Goal: Task Accomplishment & Management: Complete application form

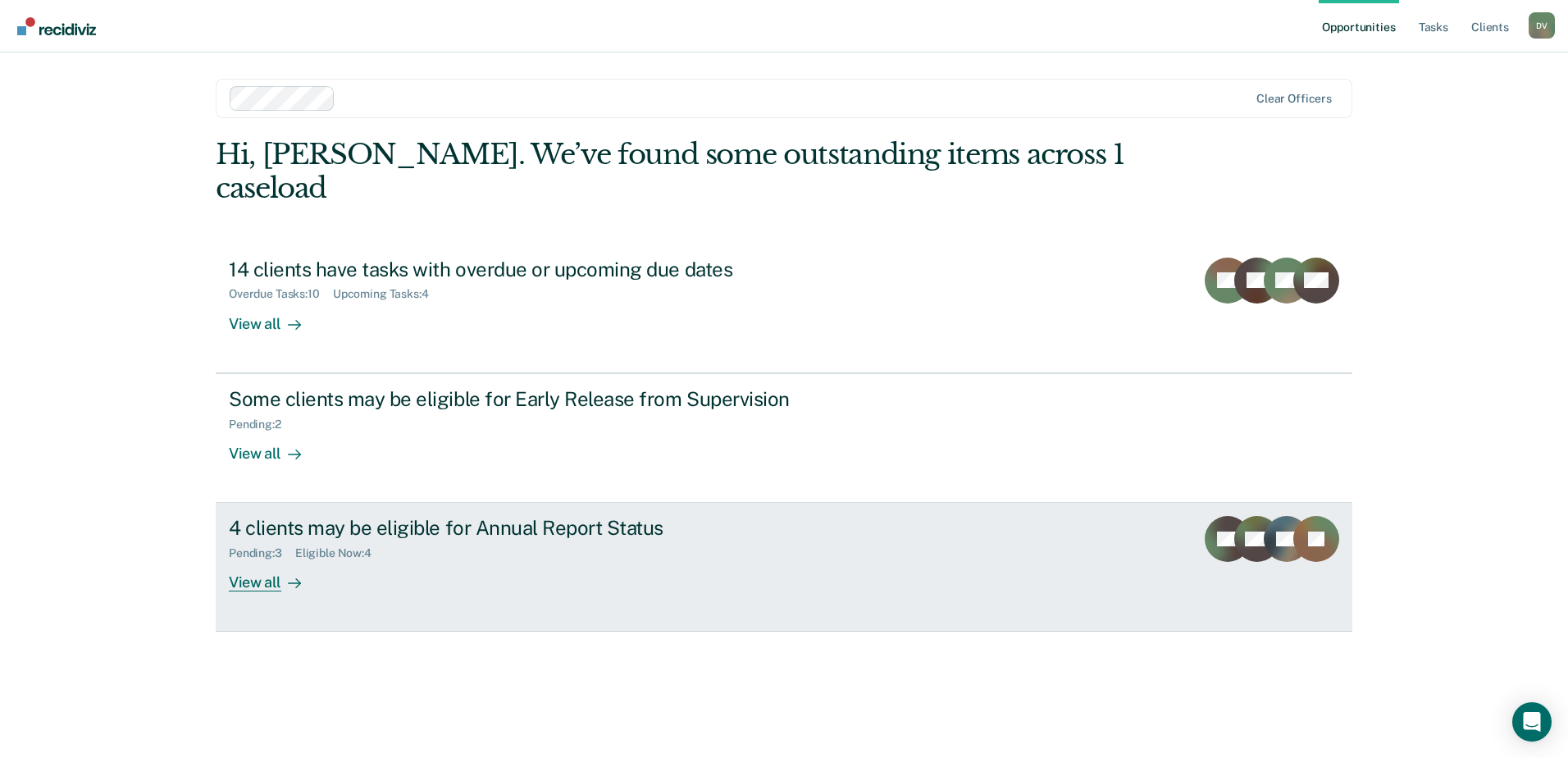
click at [256, 560] on div "View all" at bounding box center [274, 576] width 91 height 32
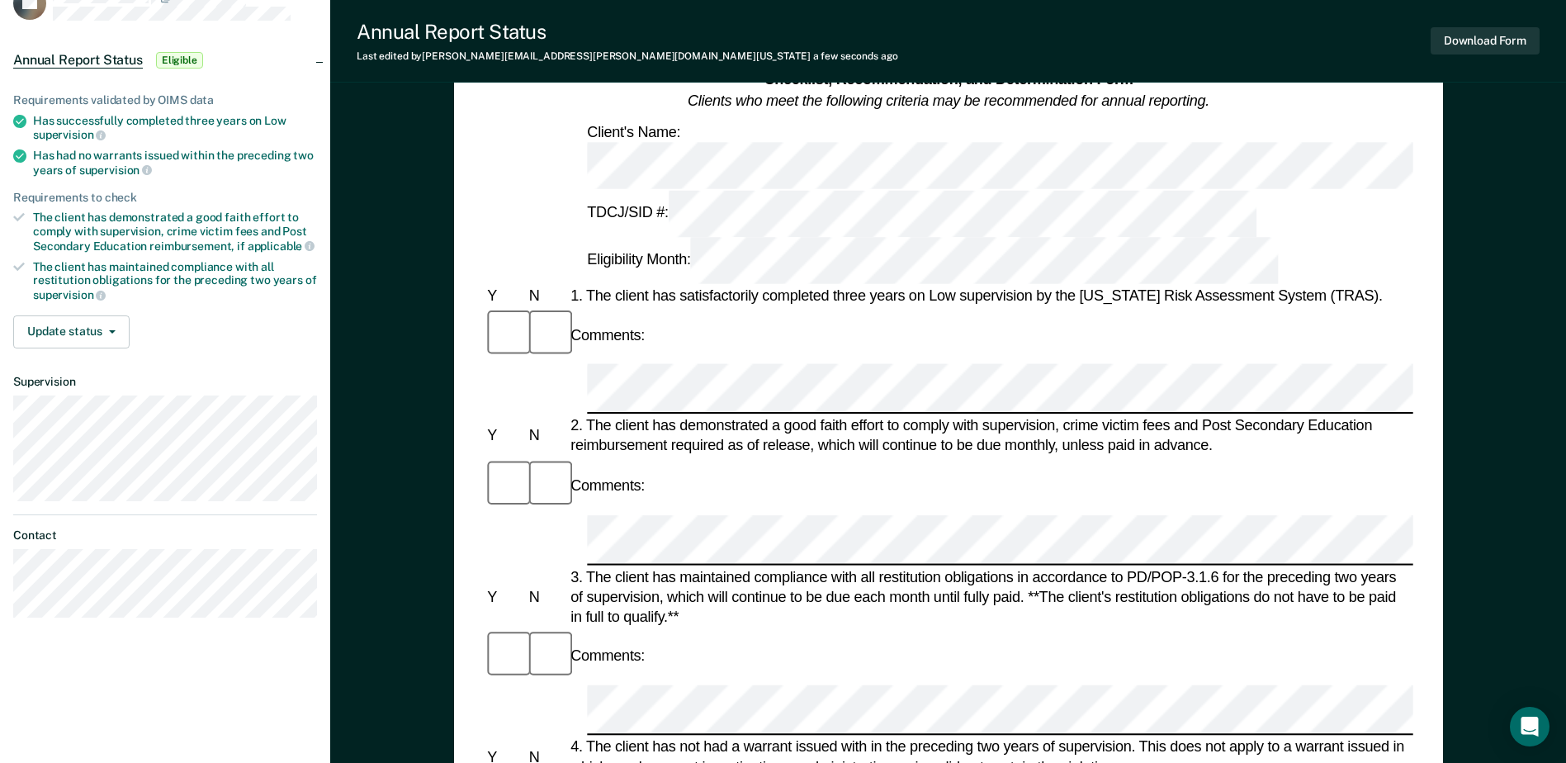
scroll to position [187, 0]
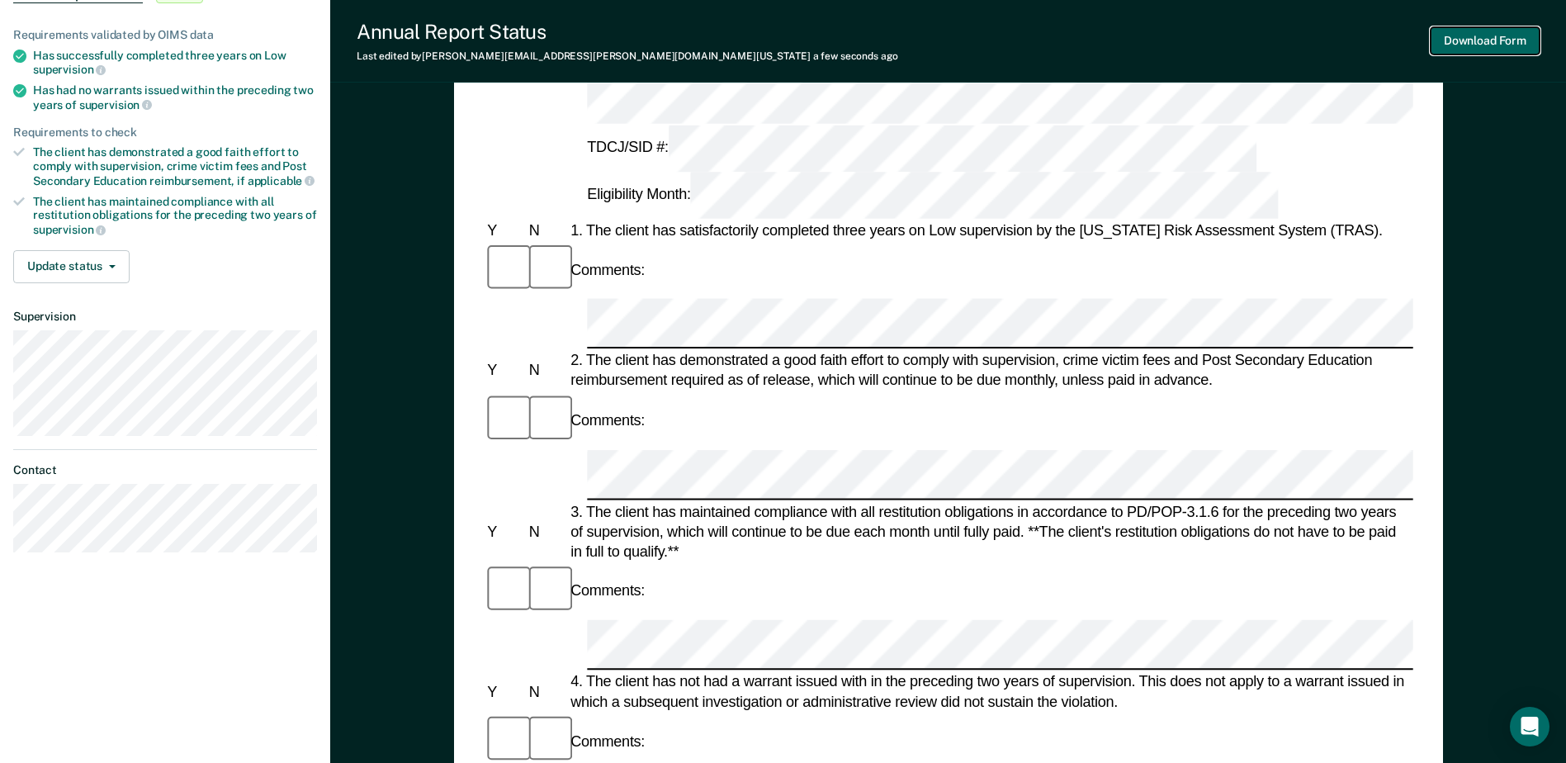
click at [1482, 42] on button "Download Form" at bounding box center [1485, 40] width 109 height 27
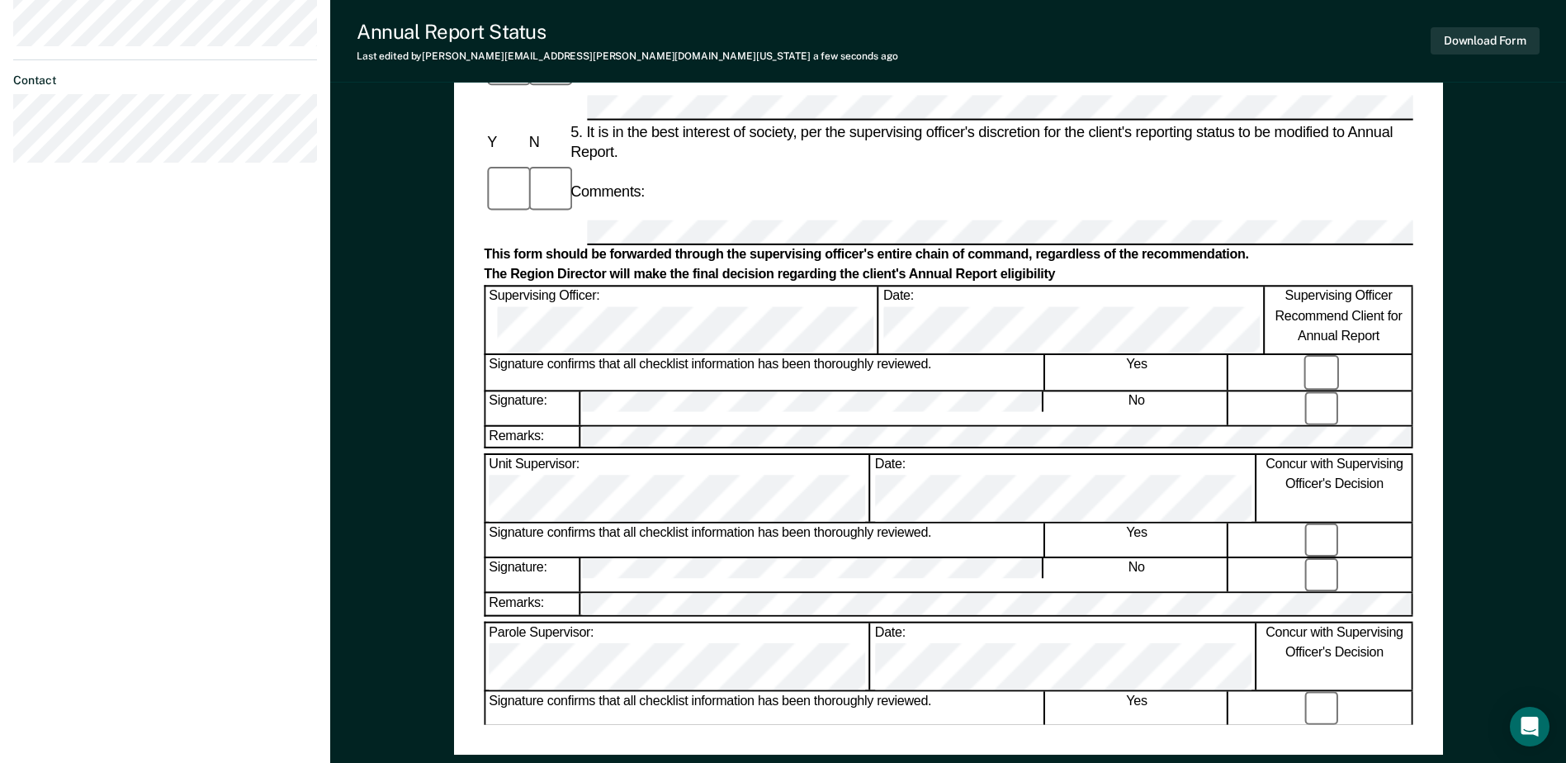
scroll to position [694, 0]
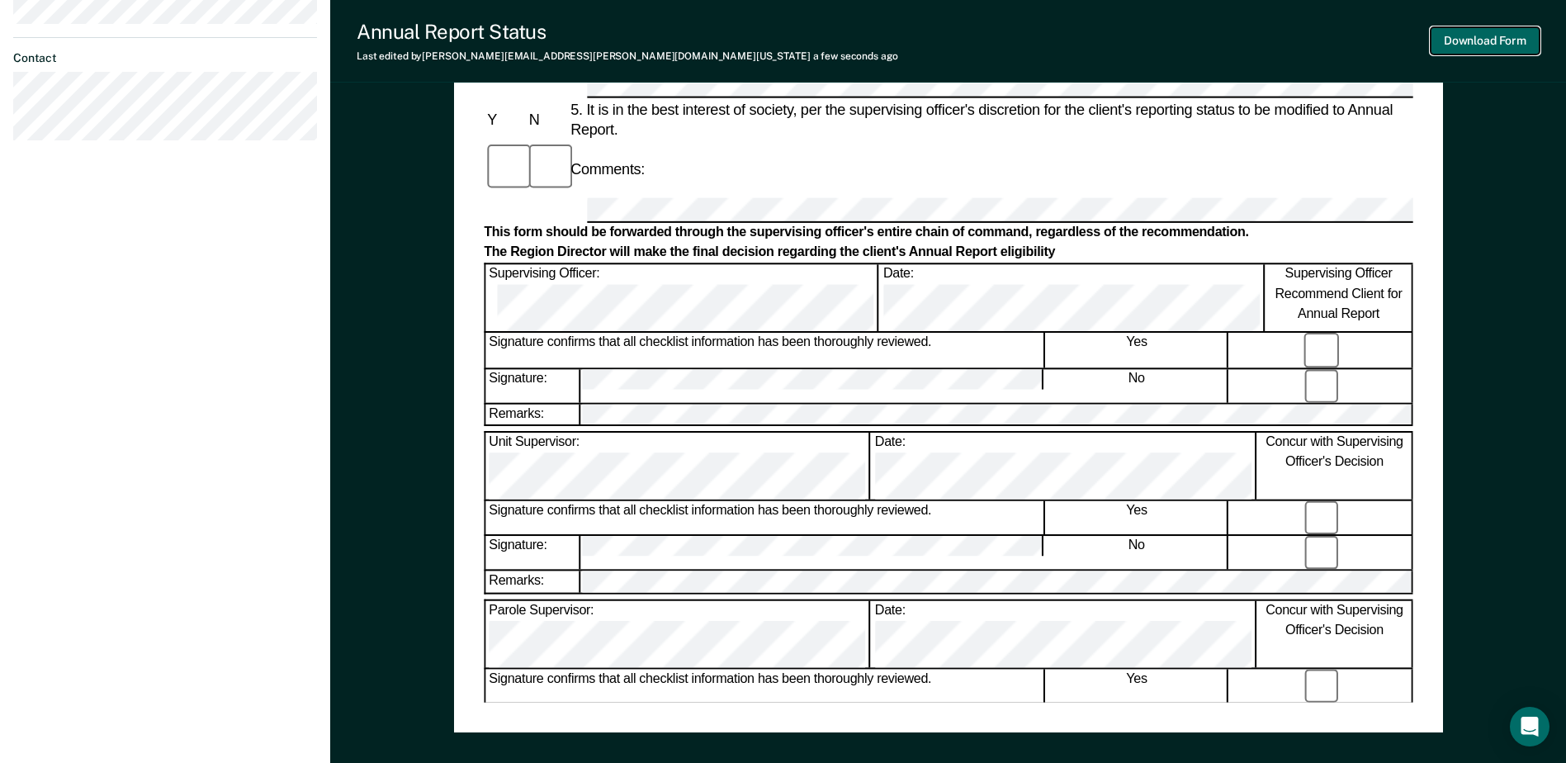
click at [1493, 39] on button "Download Form" at bounding box center [1485, 40] width 109 height 27
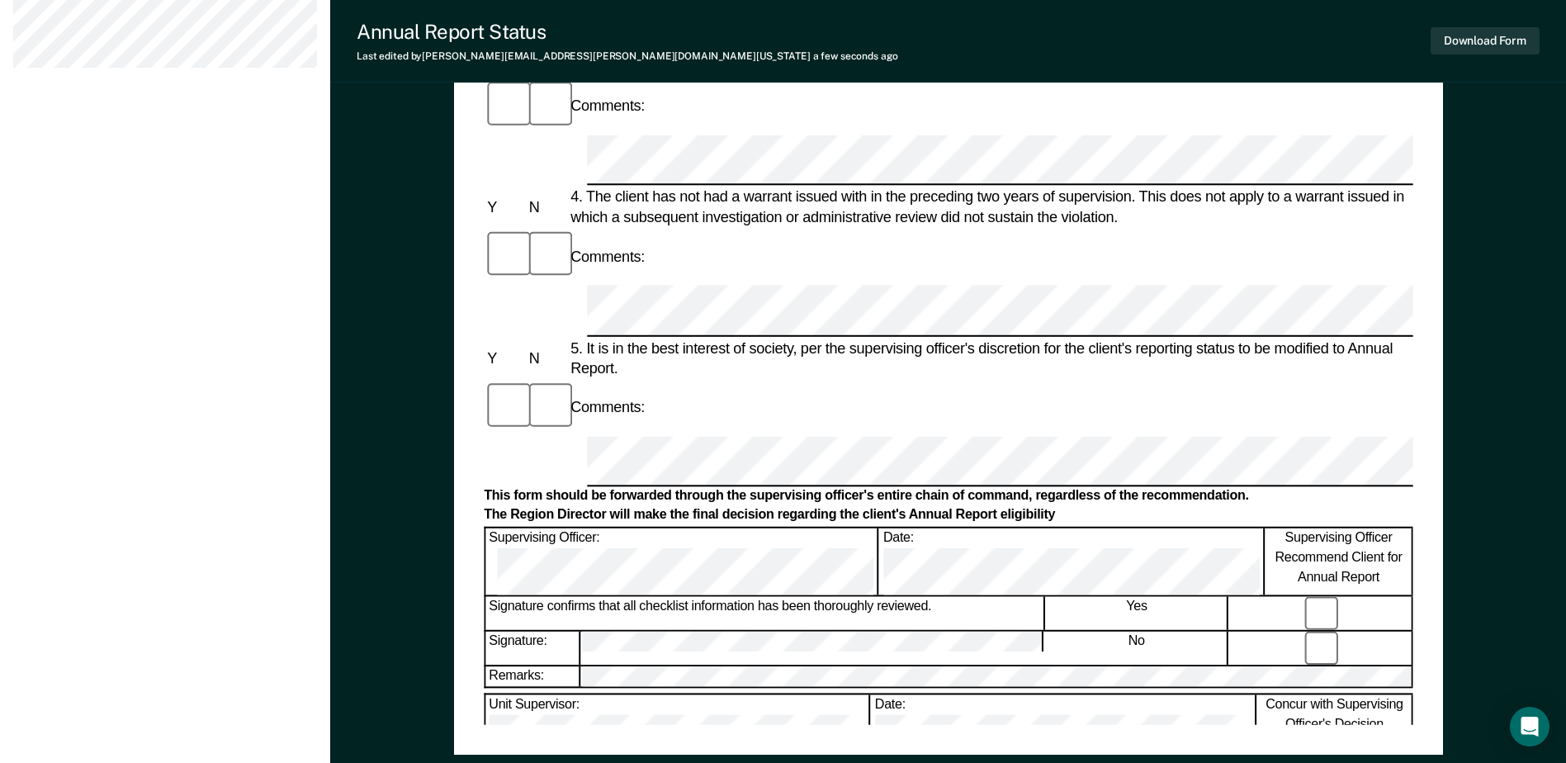
scroll to position [694, 0]
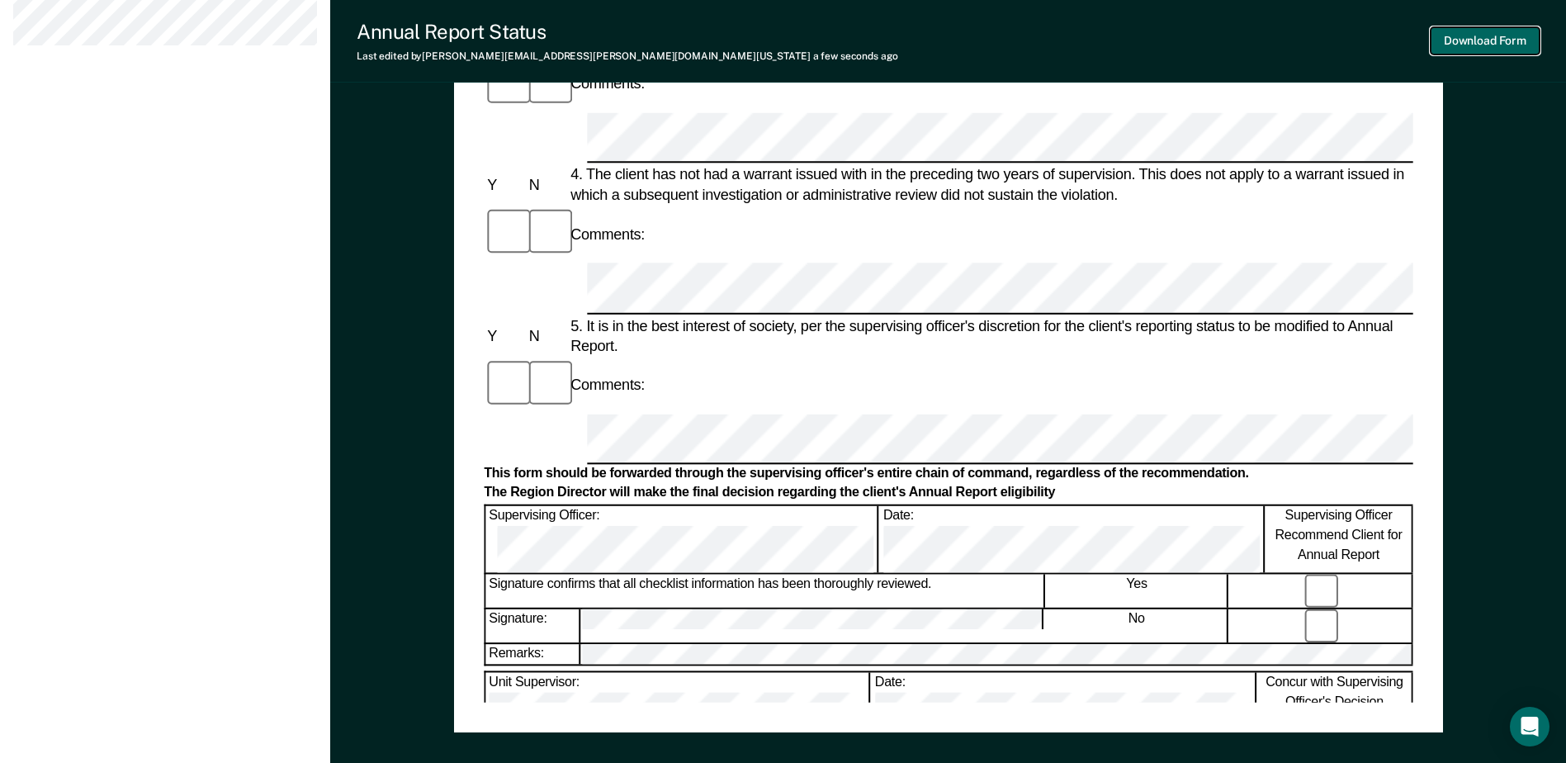
click at [1499, 35] on button "Download Form" at bounding box center [1485, 40] width 109 height 27
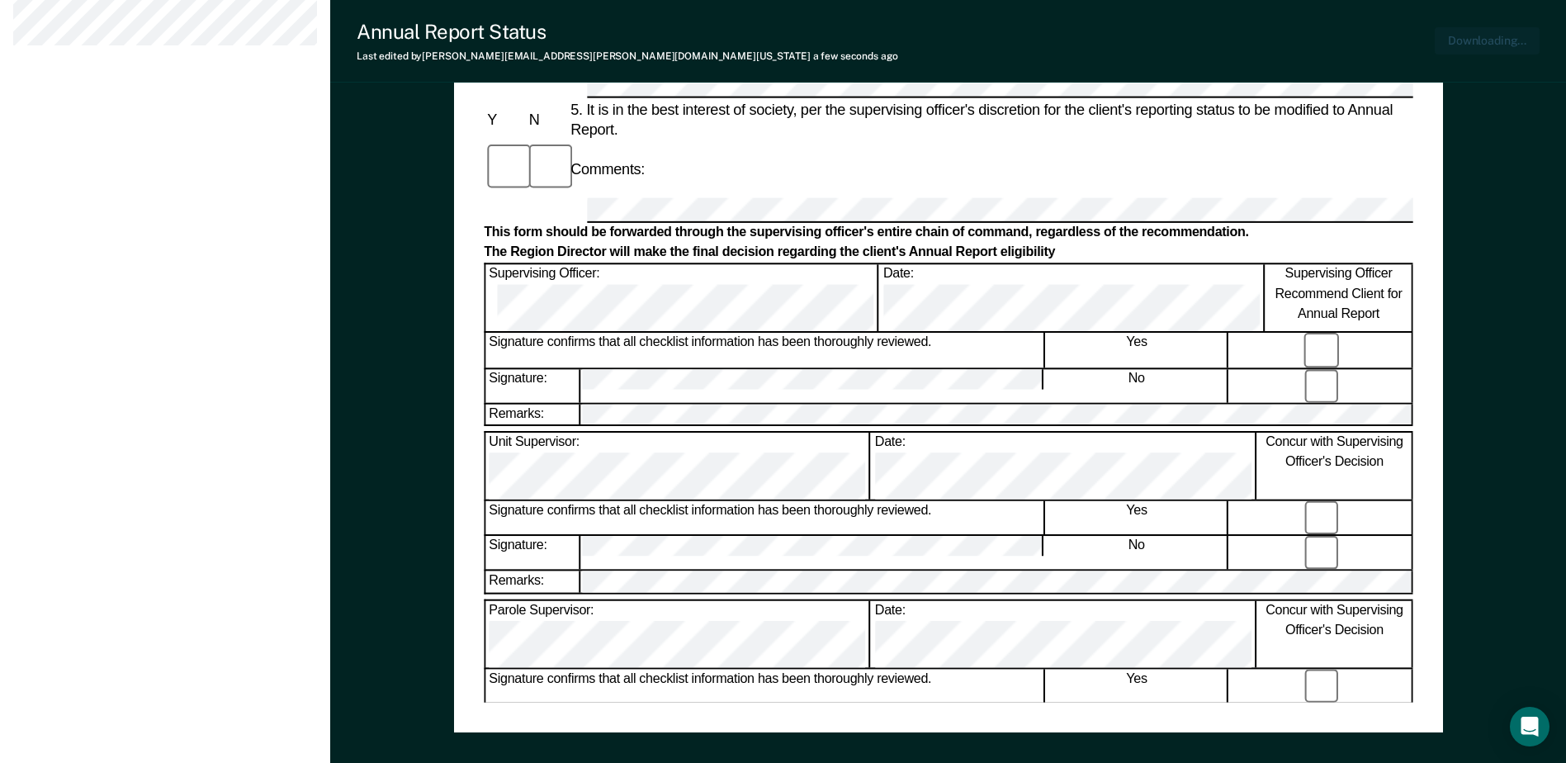
scroll to position [774, 0]
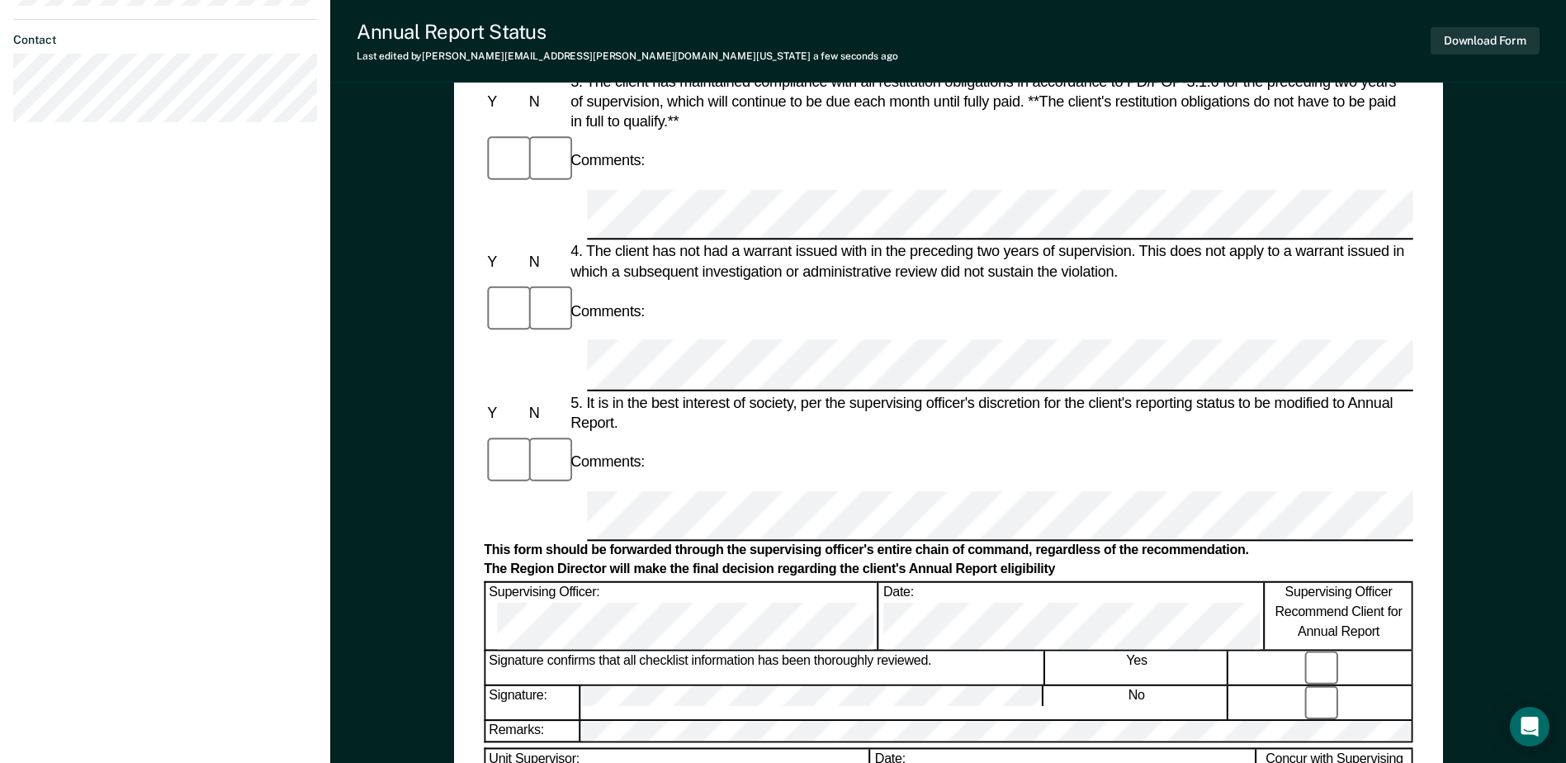
scroll to position [650, 0]
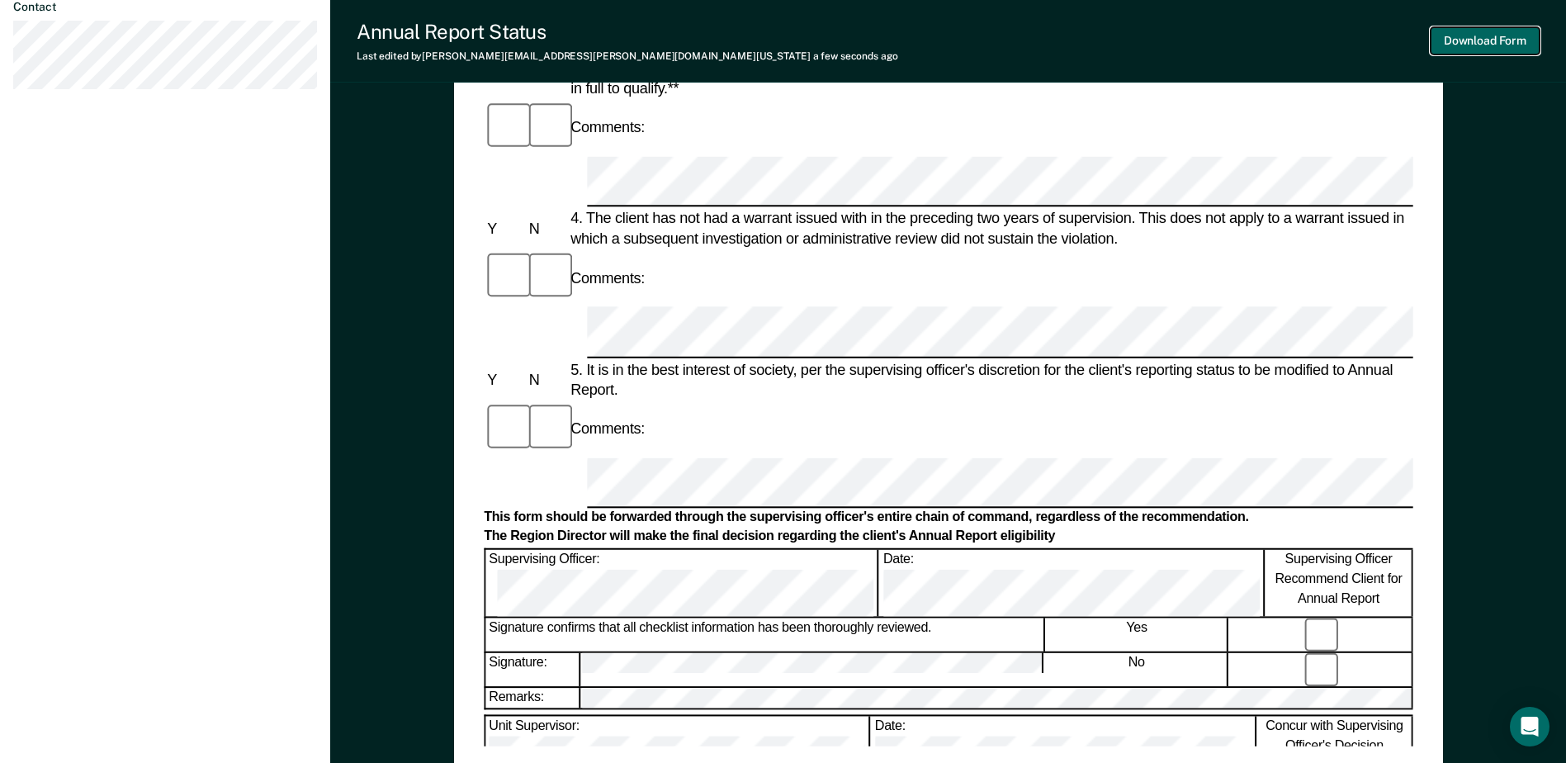
click at [1520, 36] on button "Download Form" at bounding box center [1485, 40] width 109 height 27
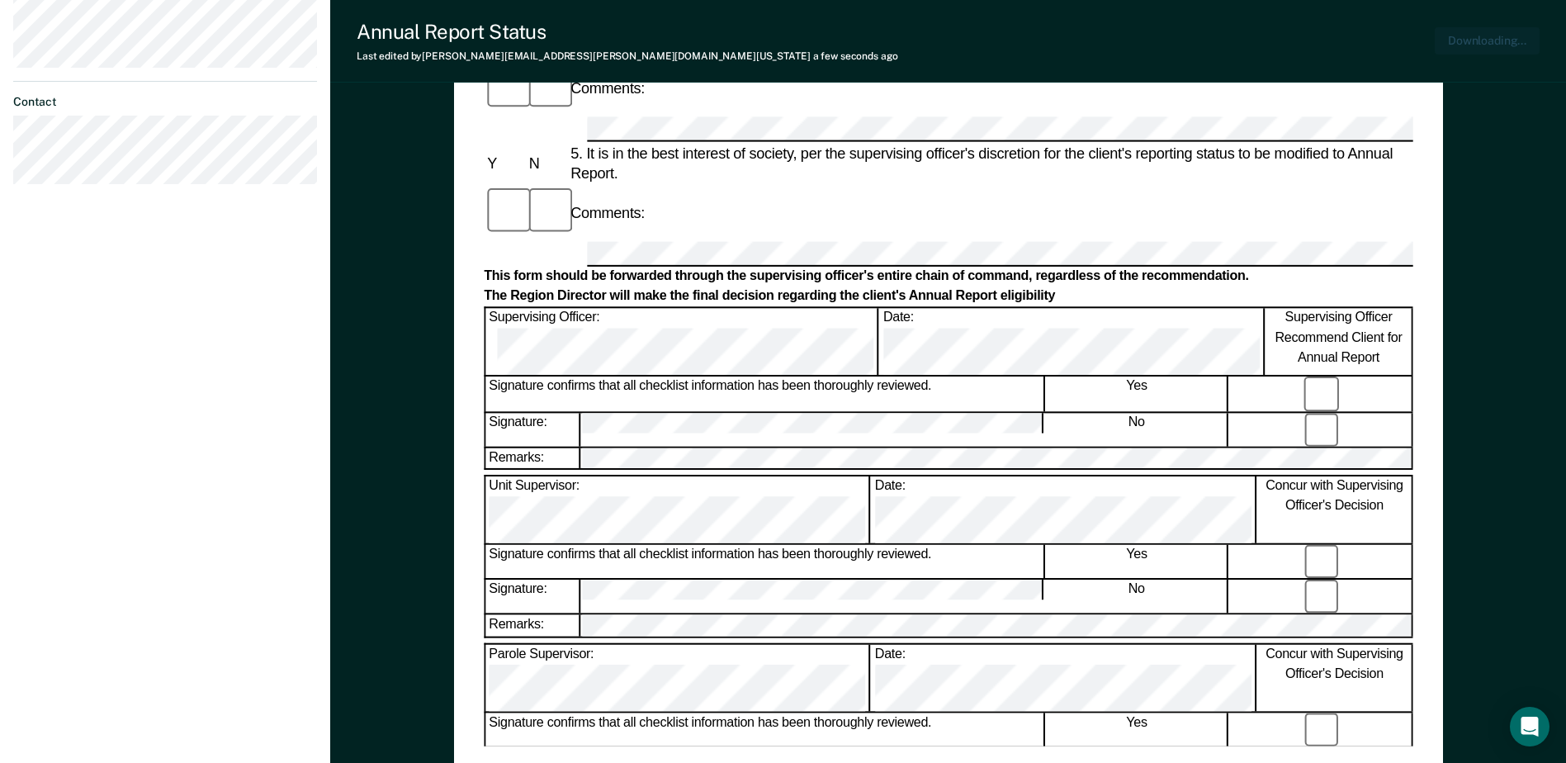
scroll to position [731, 0]
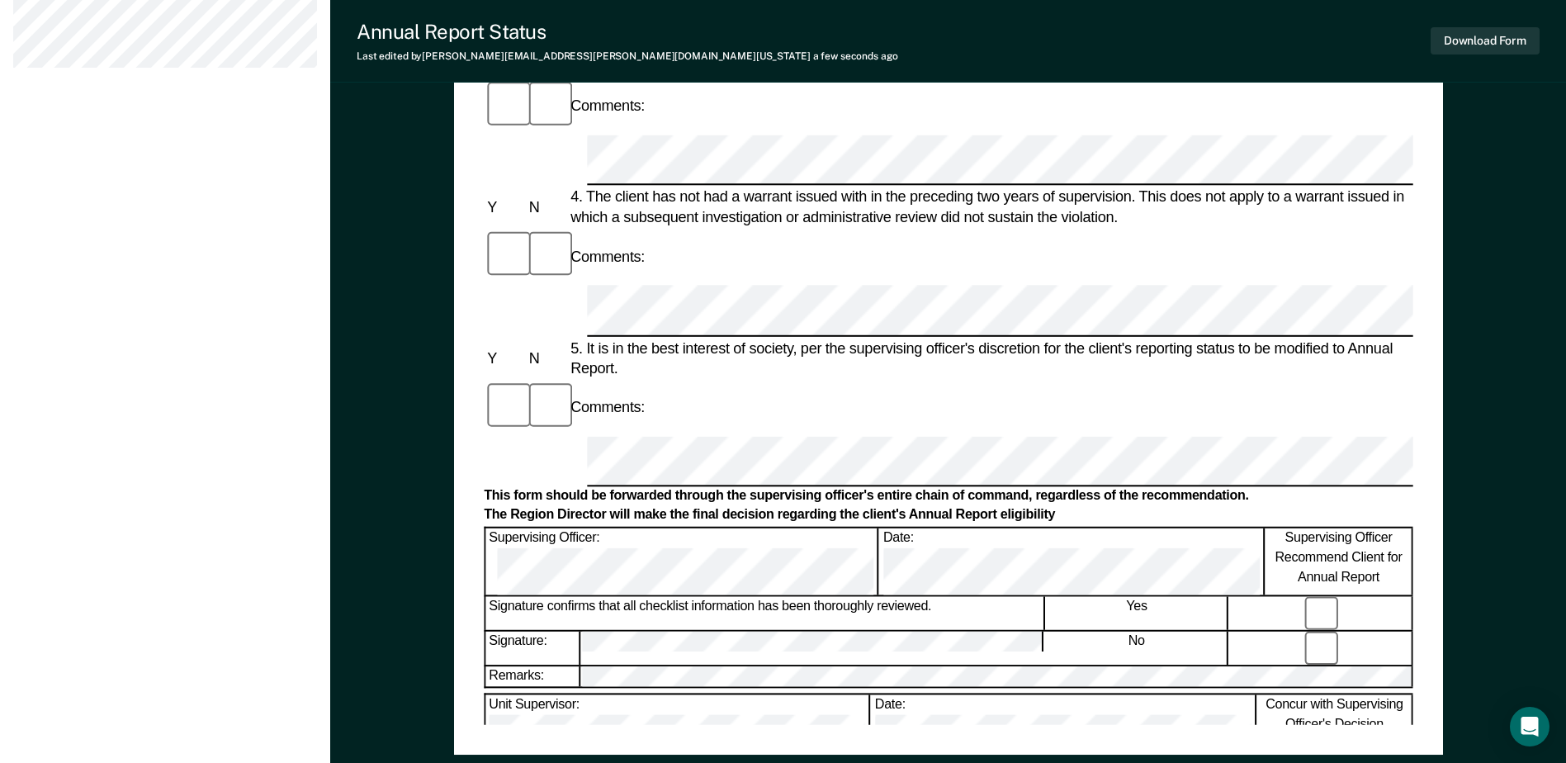
scroll to position [704, 0]
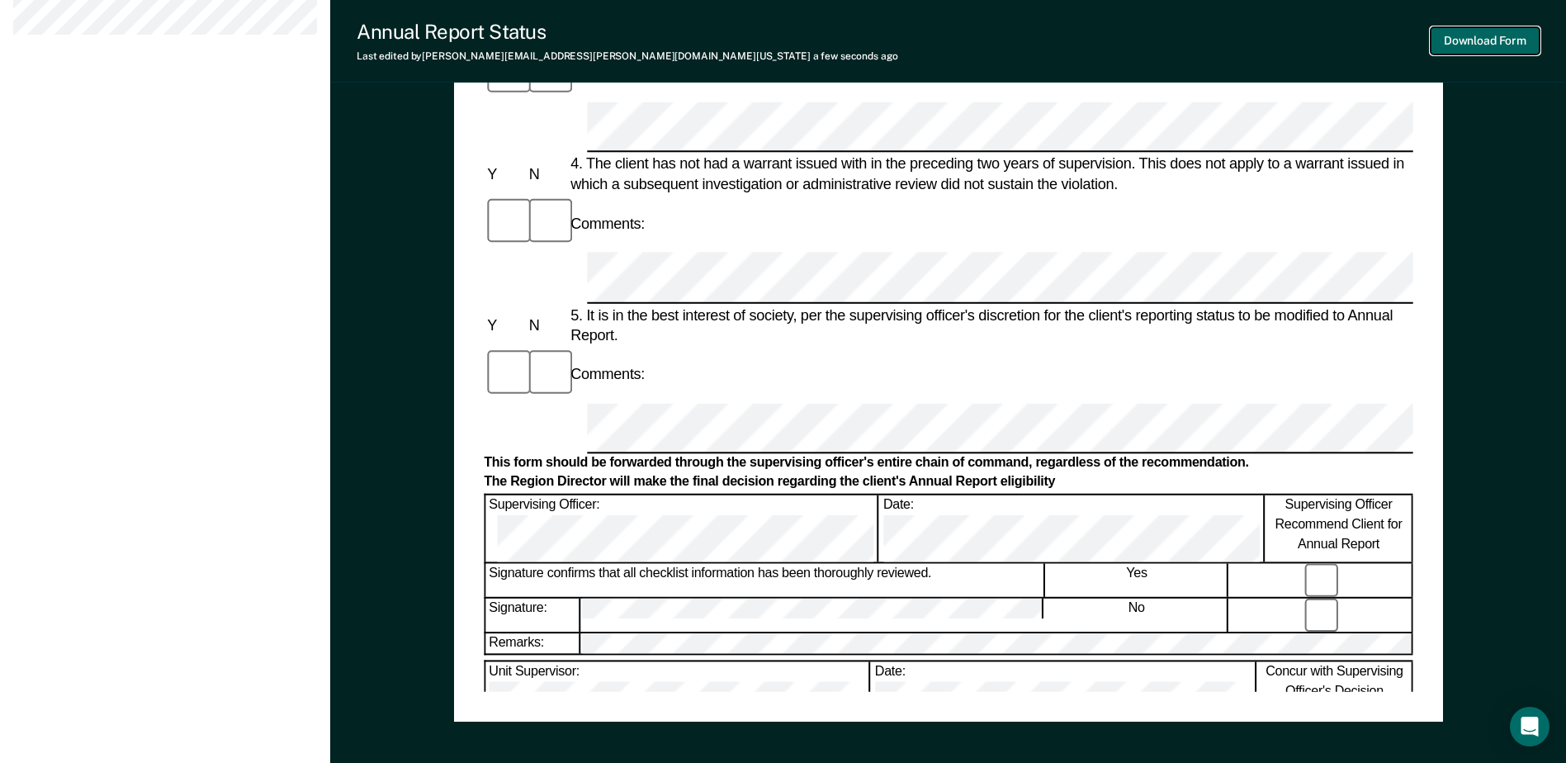
click at [1479, 37] on button "Download Form" at bounding box center [1485, 40] width 109 height 27
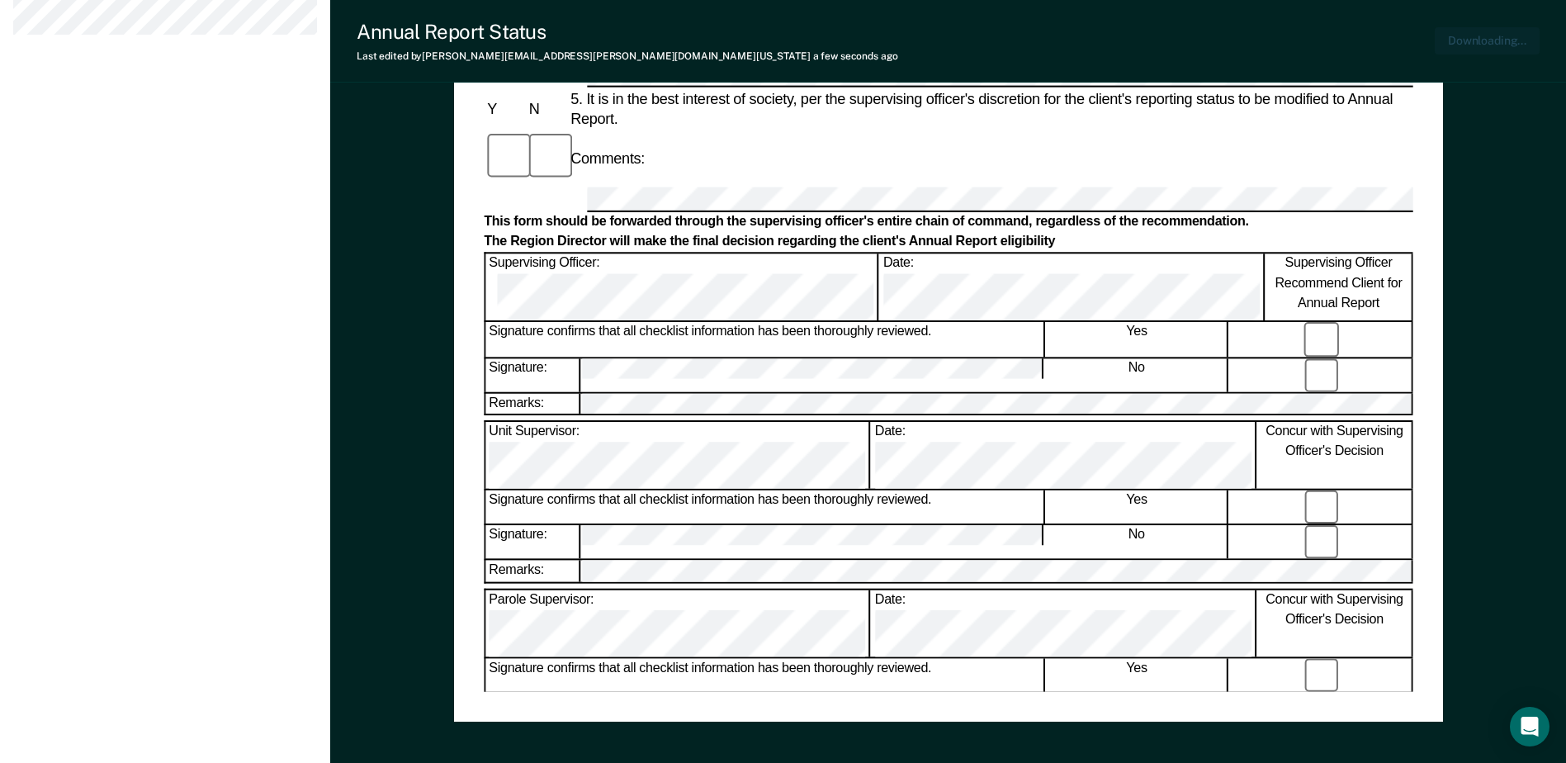
scroll to position [784, 0]
